Goal: Download file/media

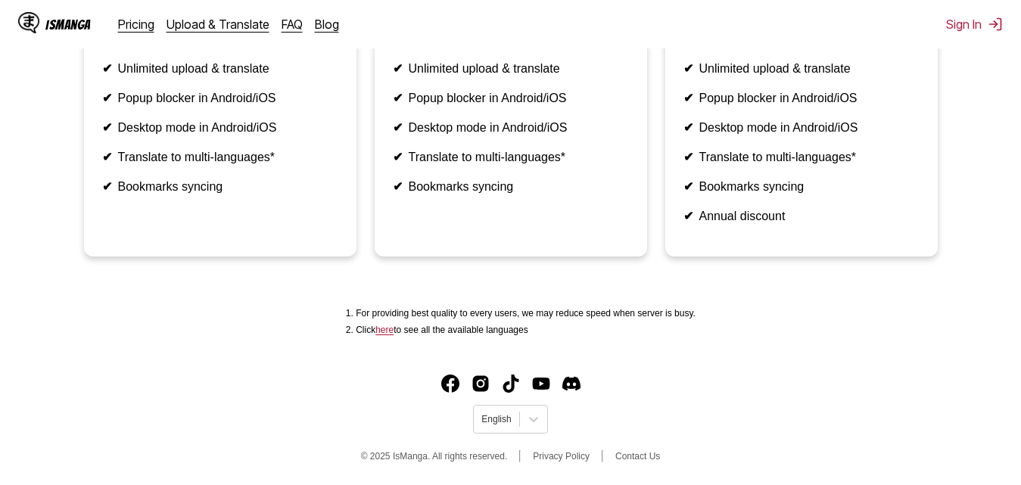
scroll to position [449, 0]
click at [513, 419] on div "English" at bounding box center [496, 419] width 45 height 20
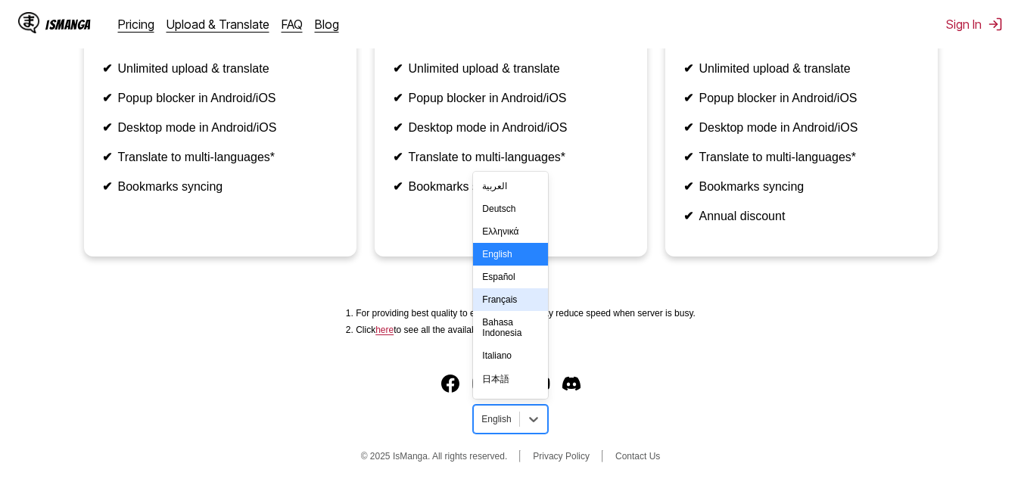
click at [502, 306] on div "Français" at bounding box center [510, 299] width 74 height 23
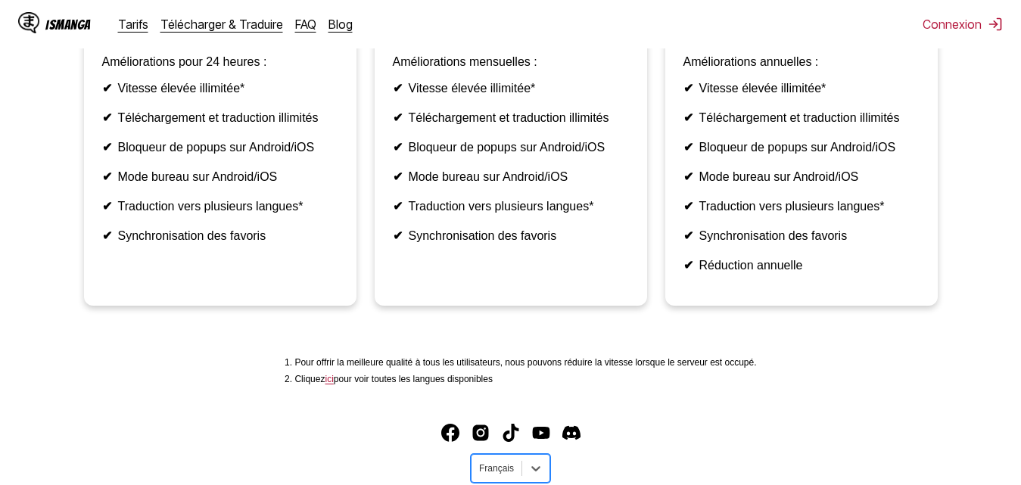
scroll to position [365, 0]
click at [70, 30] on div "IsManga" at bounding box center [67, 24] width 45 height 14
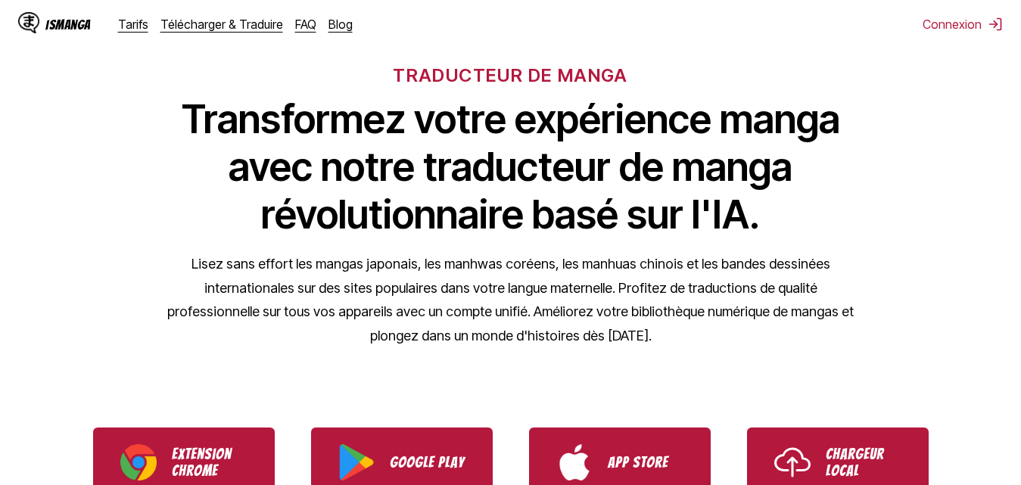
scroll to position [253, 0]
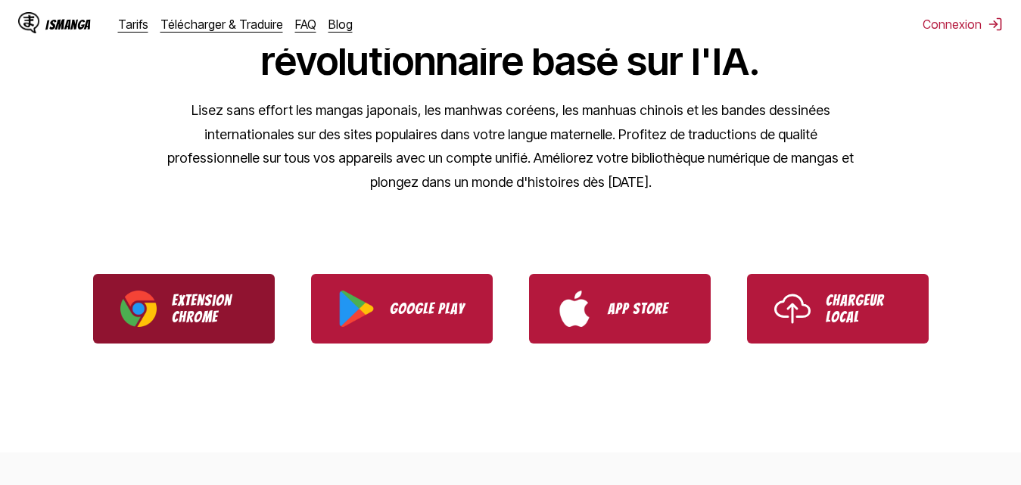
click at [265, 326] on link "Extension Chrome" at bounding box center [184, 309] width 182 height 70
